Goal: Information Seeking & Learning: Find specific fact

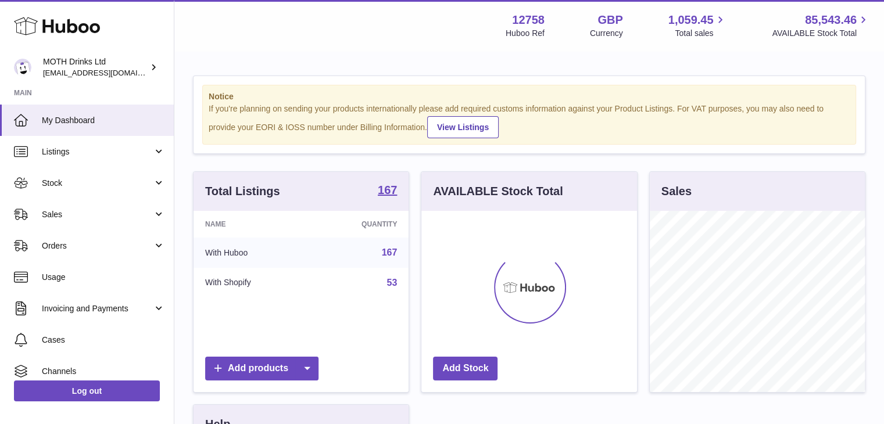
scroll to position [181, 216]
click at [146, 145] on link "Listings" at bounding box center [87, 151] width 174 height 31
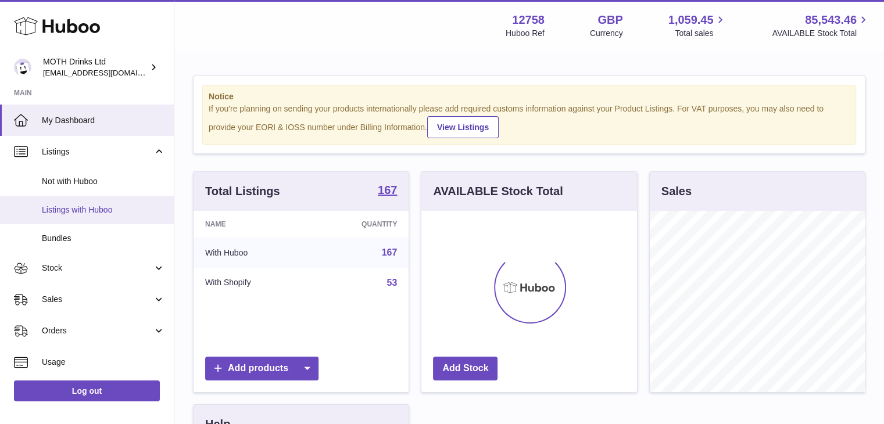
click at [121, 205] on span "Listings with Huboo" at bounding box center [103, 210] width 123 height 11
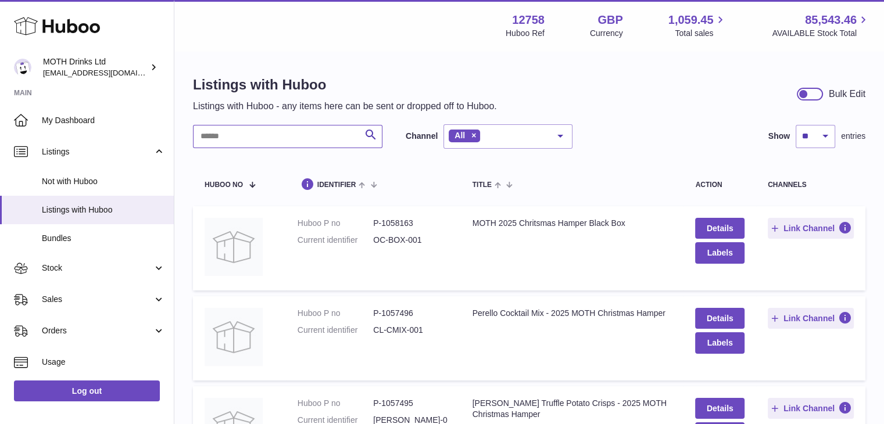
click at [291, 137] on input "text" at bounding box center [287, 136] width 189 height 23
type input "**********"
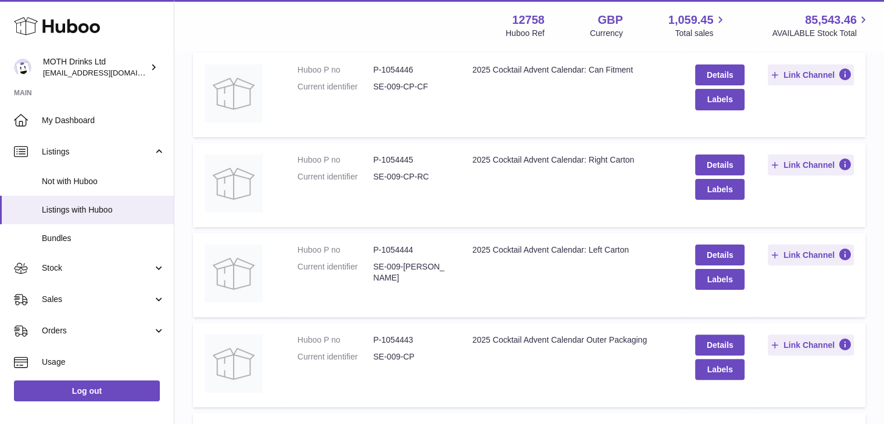
scroll to position [244, 0]
click at [403, 338] on dd "P-1054443" at bounding box center [411, 339] width 76 height 11
copy dd "1054443"
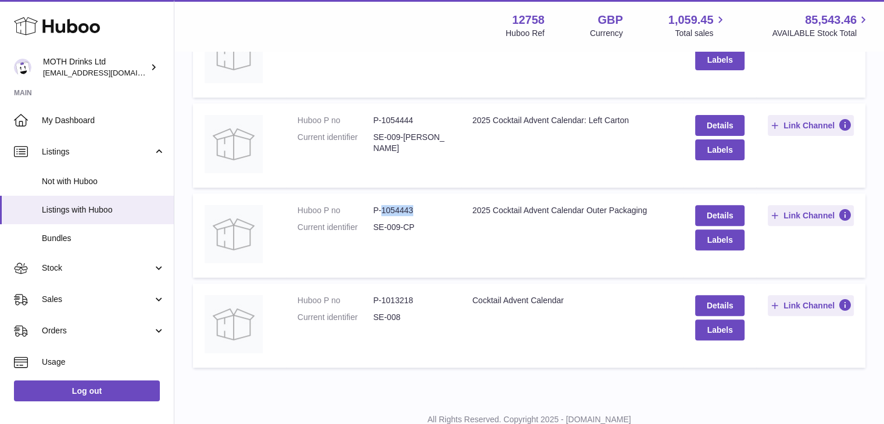
scroll to position [377, 0]
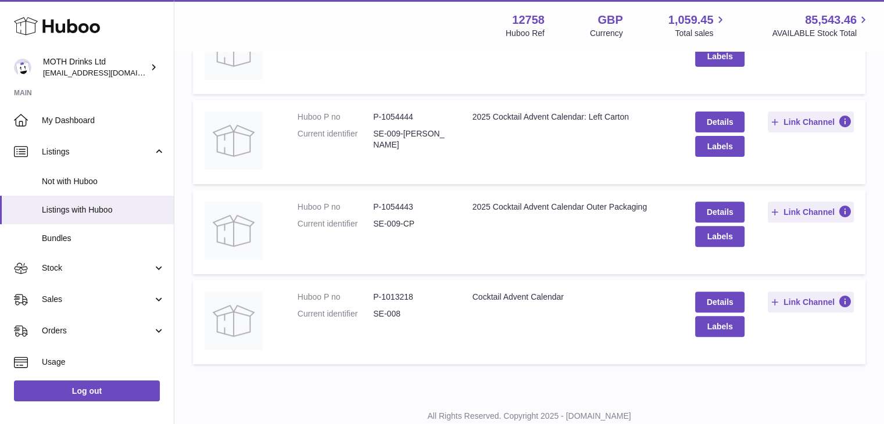
click at [401, 296] on dd "P-1013218" at bounding box center [411, 297] width 76 height 11
copy dd "1013218"
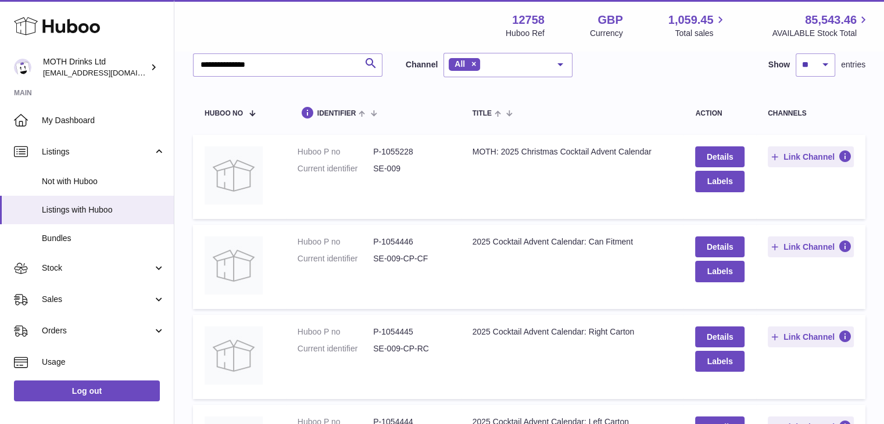
scroll to position [67, 0]
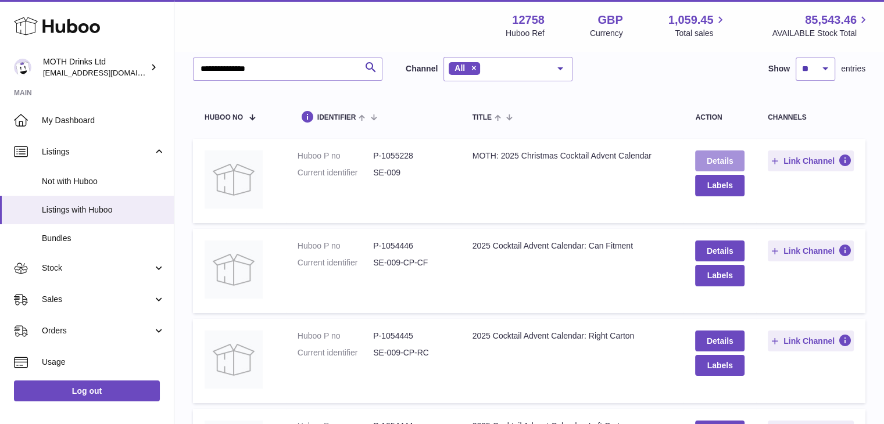
click at [710, 160] on link "Details" at bounding box center [719, 160] width 49 height 21
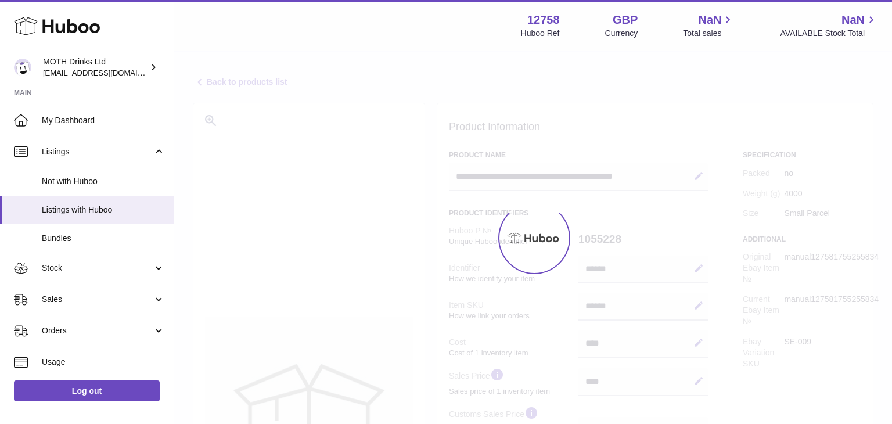
select select
select select "****"
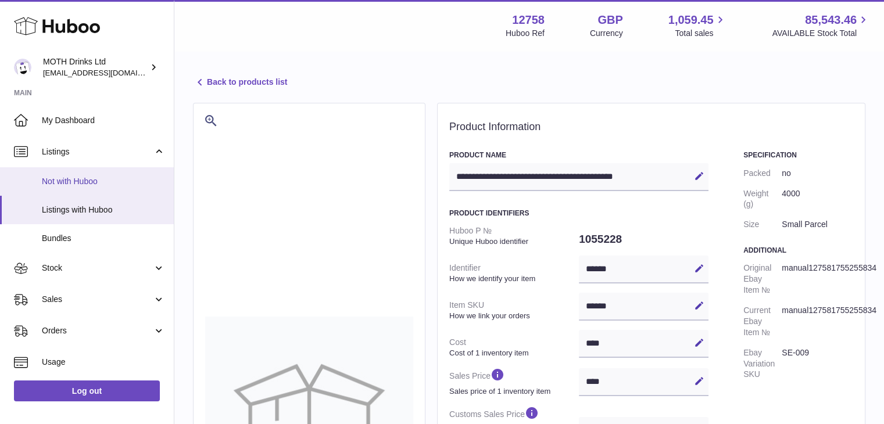
click at [89, 177] on span "Not with Huboo" at bounding box center [103, 181] width 123 height 11
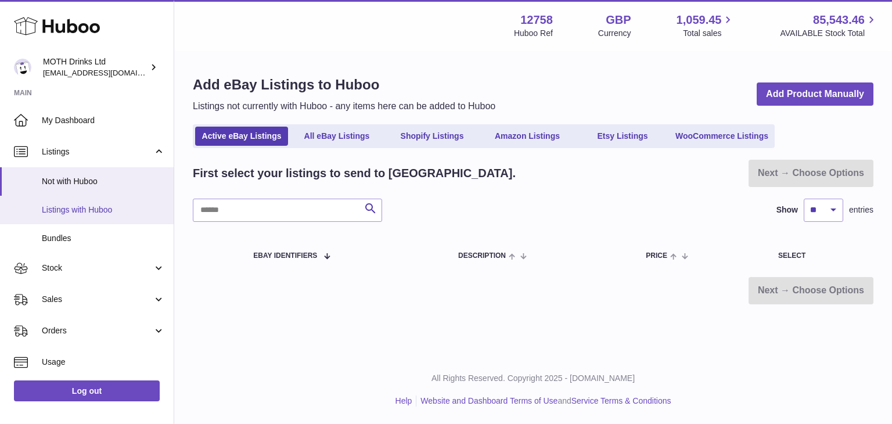
click at [108, 206] on span "Listings with Huboo" at bounding box center [103, 210] width 123 height 11
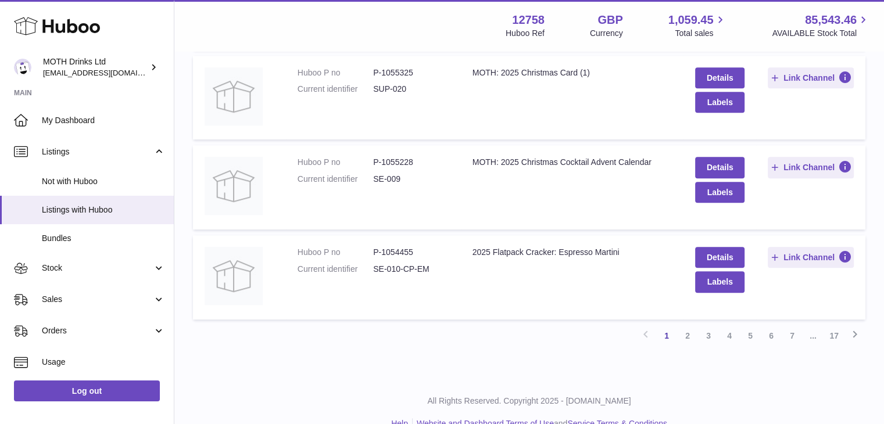
scroll to position [782, 0]
click at [397, 157] on dd "P-1055228" at bounding box center [411, 161] width 76 height 11
copy dd "1055228"
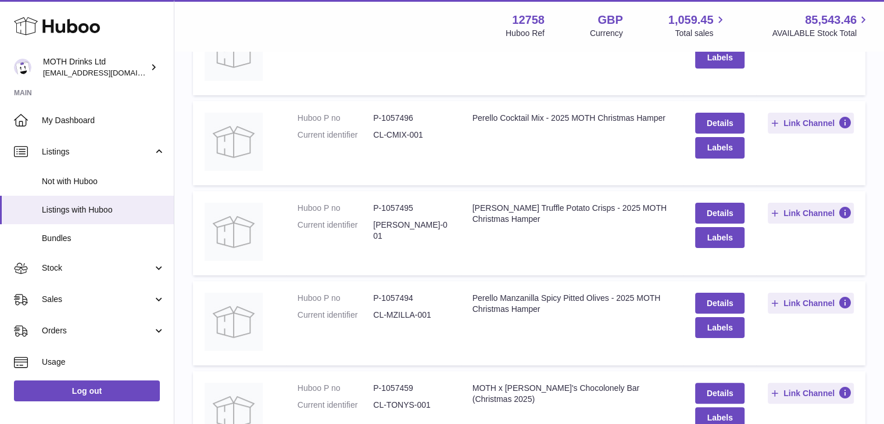
scroll to position [0, 0]
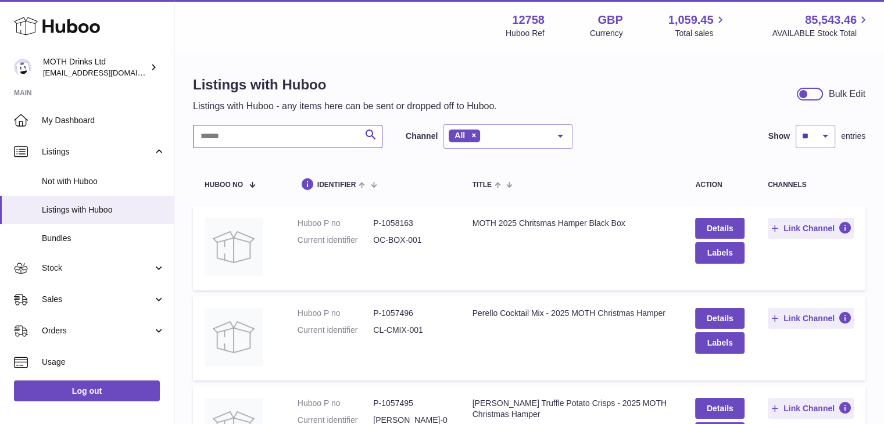
click at [272, 140] on input "text" at bounding box center [287, 136] width 189 height 23
type input "**********"
